Goal: Task Accomplishment & Management: Use online tool/utility

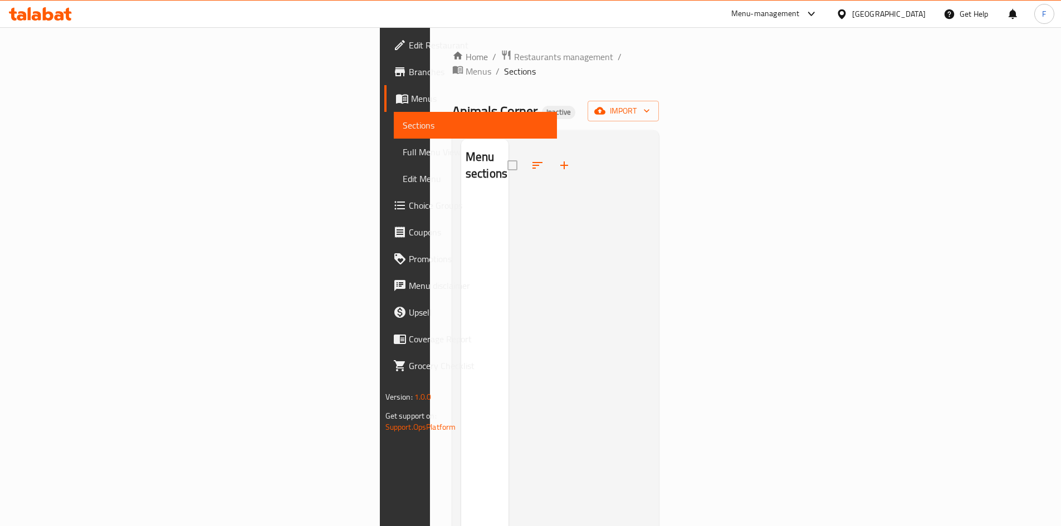
click at [800, 19] on div "Menu-management" at bounding box center [765, 13] width 68 height 13
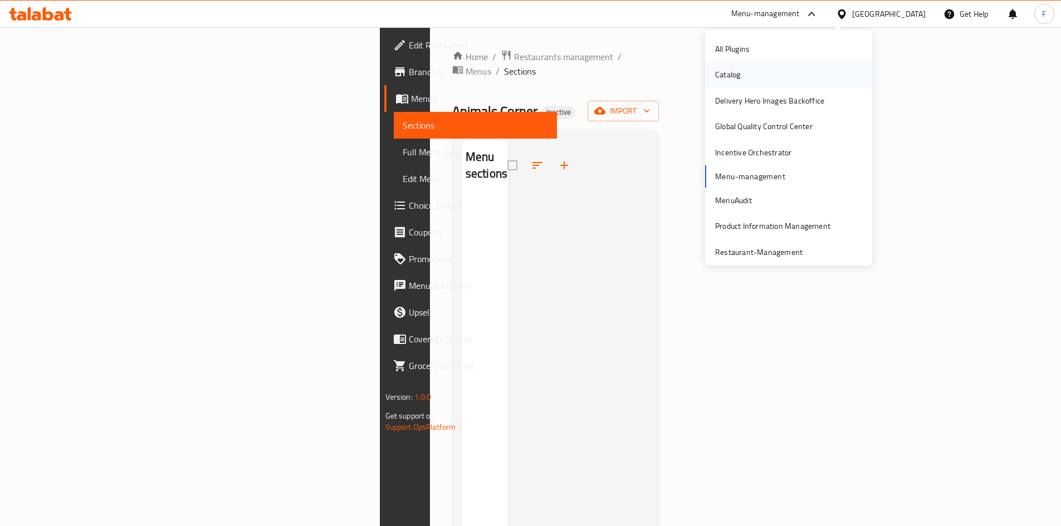
click at [731, 73] on div "Catalog" at bounding box center [727, 74] width 25 height 12
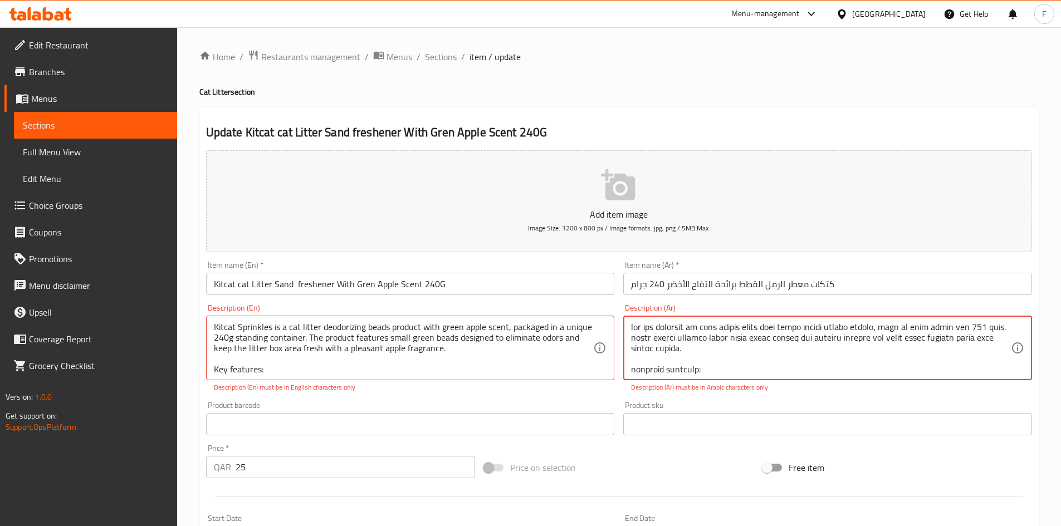
scroll to position [119, 0]
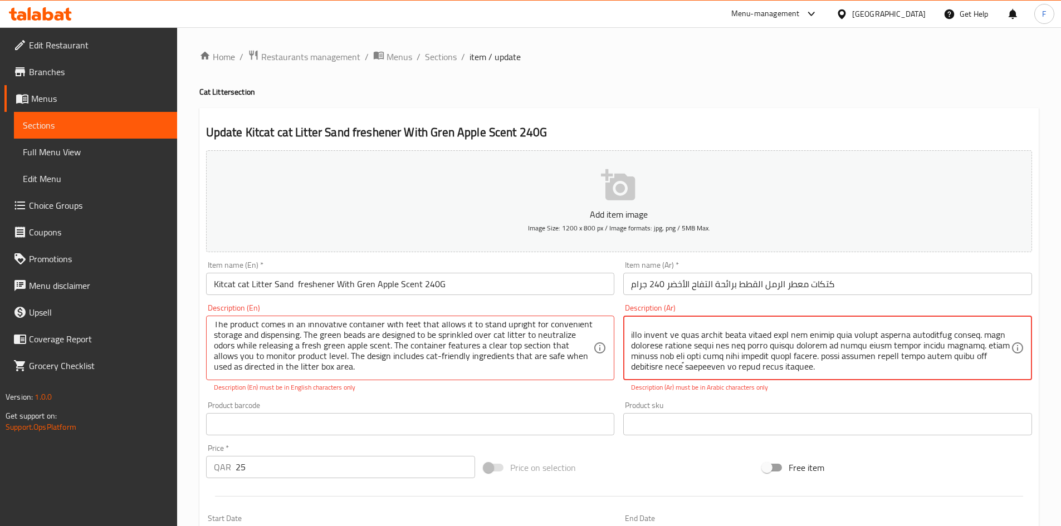
click at [848, 19] on icon at bounding box center [842, 14] width 12 height 12
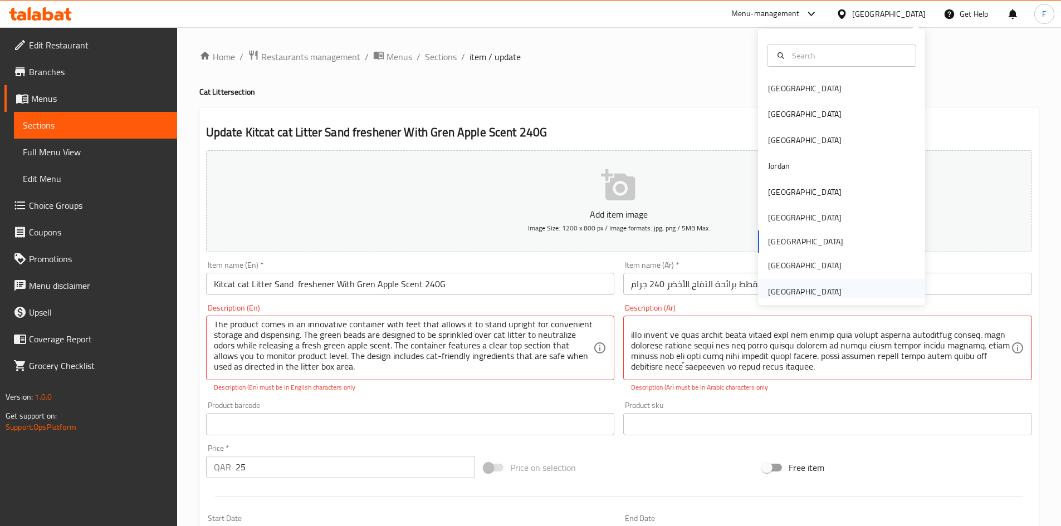
click at [797, 290] on div "United Arab Emirates" at bounding box center [805, 292] width 74 height 12
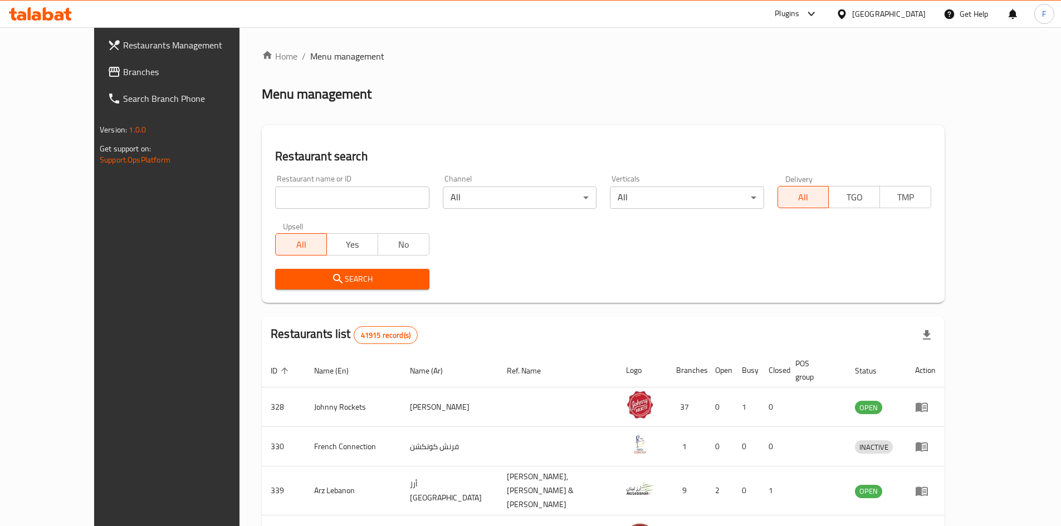
click at [787, 12] on div "Plugins" at bounding box center [787, 13] width 25 height 13
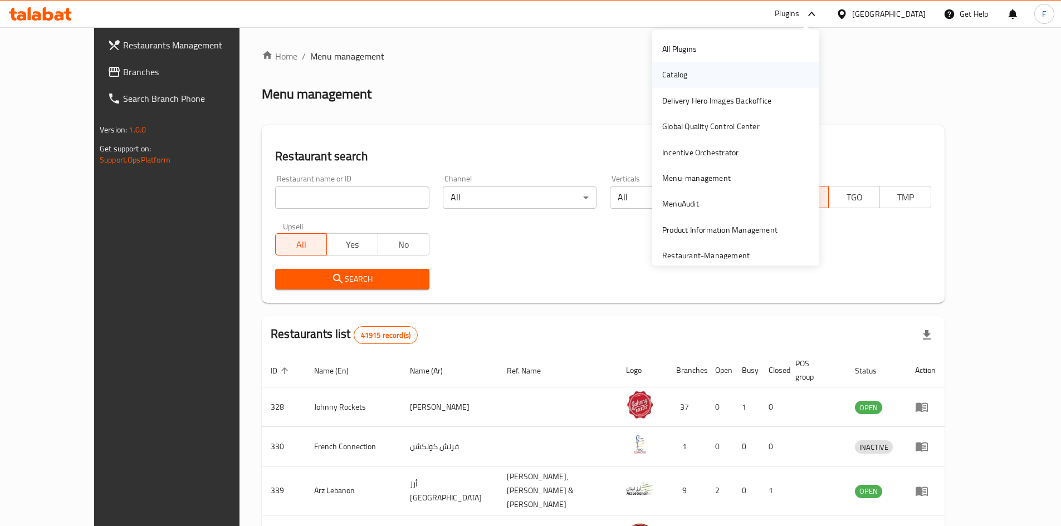
click at [665, 72] on div "Catalog" at bounding box center [674, 74] width 25 height 12
